Goal: Navigation & Orientation: Find specific page/section

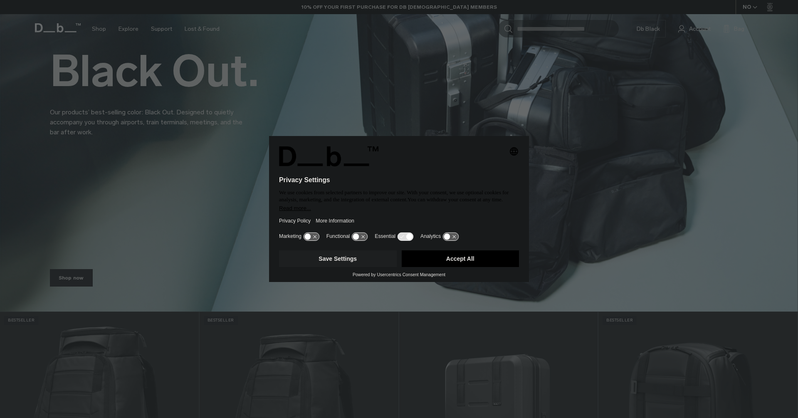
click at [513, 157] on div "Selecting an option will immediately change the language" at bounding box center [399, 156] width 240 height 20
click at [511, 152] on icon "Select language" at bounding box center [514, 151] width 10 height 10
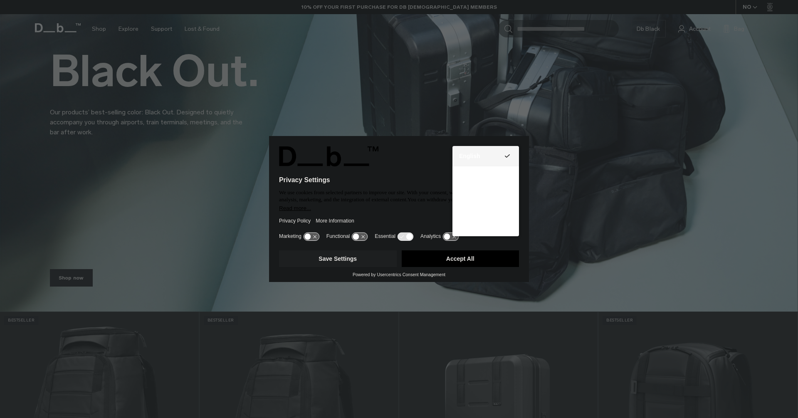
click at [513, 151] on button "English Group 3" at bounding box center [486, 156] width 67 height 20
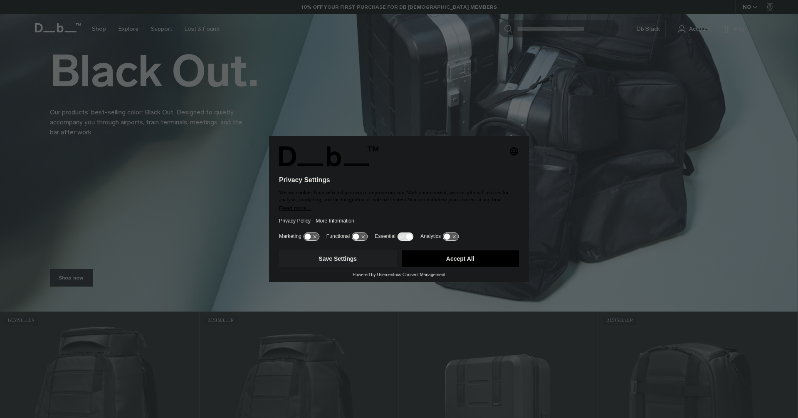
click at [457, 258] on button "Accept All" at bounding box center [461, 258] width 118 height 17
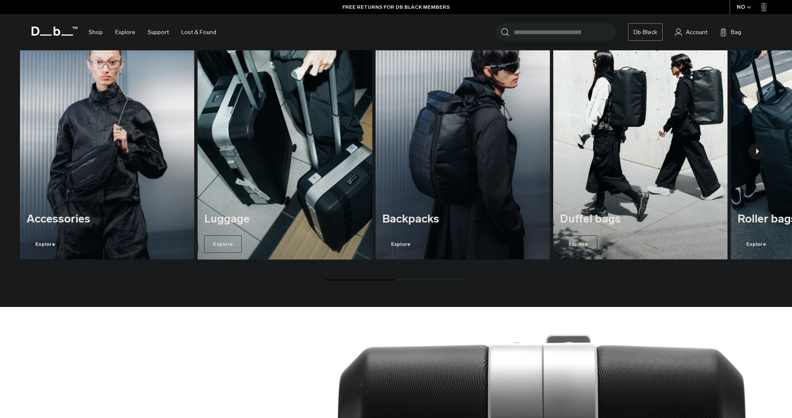
scroll to position [1248, 0]
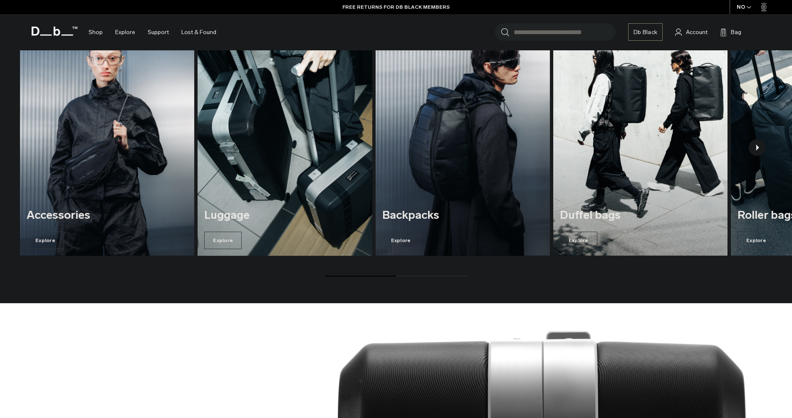
click at [255, 202] on img "2 / 5" at bounding box center [285, 138] width 180 height 243
